Goal: Task Accomplishment & Management: Use online tool/utility

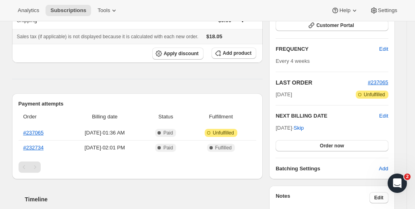
scroll to position [148, 0]
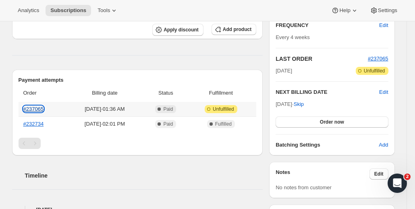
click at [41, 109] on link "#237065" at bounding box center [33, 109] width 21 height 6
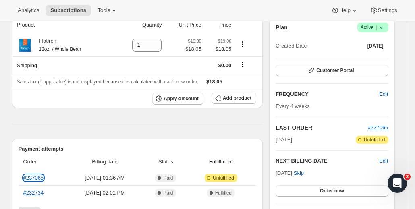
scroll to position [78, 0]
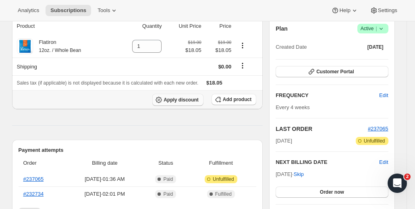
click at [175, 99] on span "Apply discount" at bounding box center [181, 100] width 35 height 6
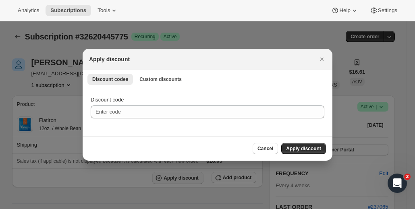
scroll to position [0, 0]
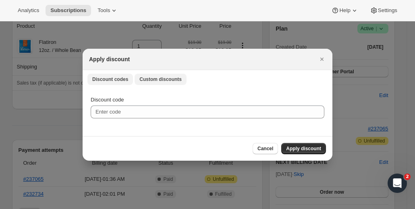
click at [152, 74] on button "Custom discounts" at bounding box center [161, 79] width 52 height 11
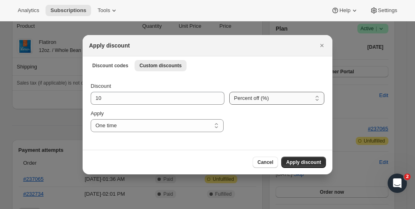
click at [238, 101] on select "Percent off (%) Amount off ($)" at bounding box center [276, 98] width 95 height 13
select select "fixed"
click at [229, 92] on select "Percent off (%) Amount off ($)" at bounding box center [276, 98] width 95 height 13
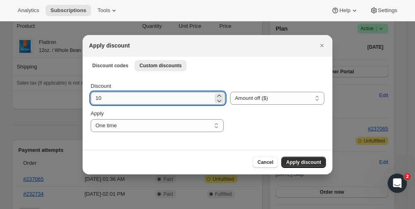
click at [161, 96] on input "10" at bounding box center [152, 98] width 122 height 13
type input "1"
type input "18.05"
click at [274, 129] on div ":rm:" at bounding box center [276, 121] width 96 height 23
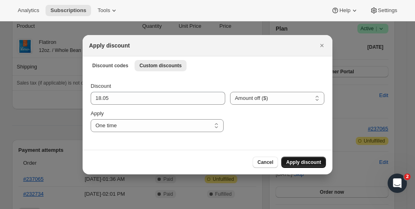
click at [303, 163] on span "Apply discount" at bounding box center [303, 162] width 35 height 6
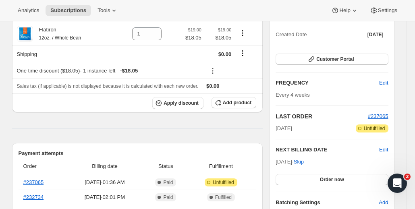
scroll to position [91, 0]
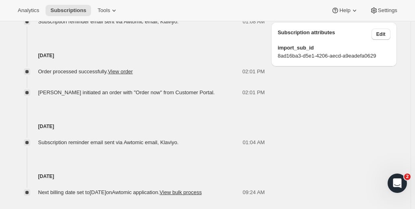
scroll to position [512, 0]
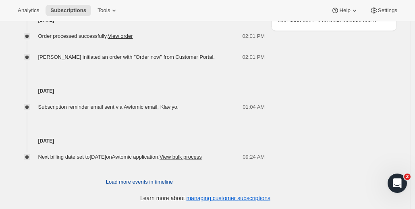
click at [135, 178] on span "Load more events in timeline" at bounding box center [139, 182] width 67 height 8
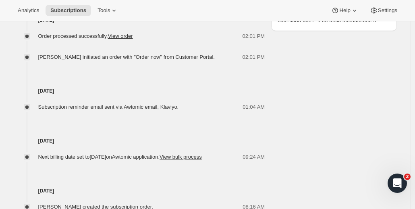
scroll to position [537, 0]
